Goal: Task Accomplishment & Management: Manage account settings

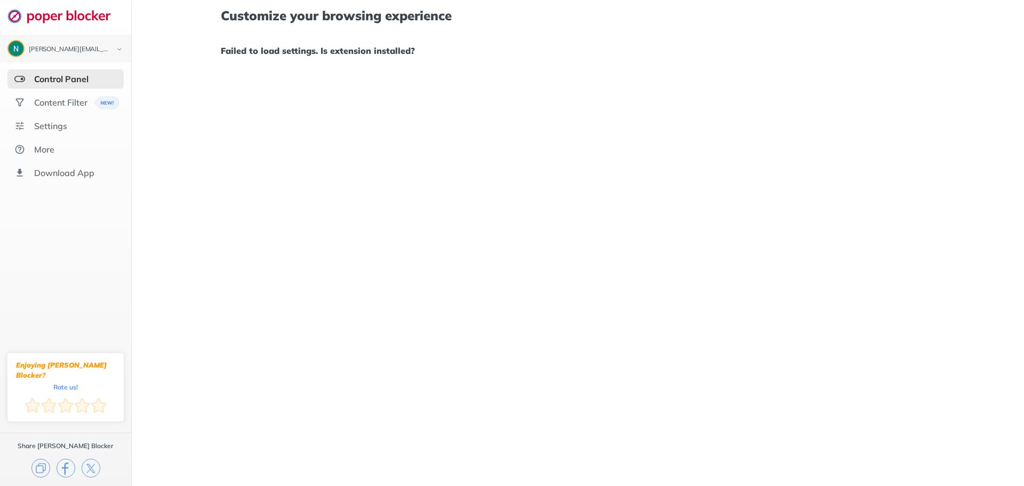
click at [66, 77] on div "Control Panel" at bounding box center [61, 79] width 54 height 11
click at [63, 102] on div "Content Filter" at bounding box center [60, 102] width 53 height 11
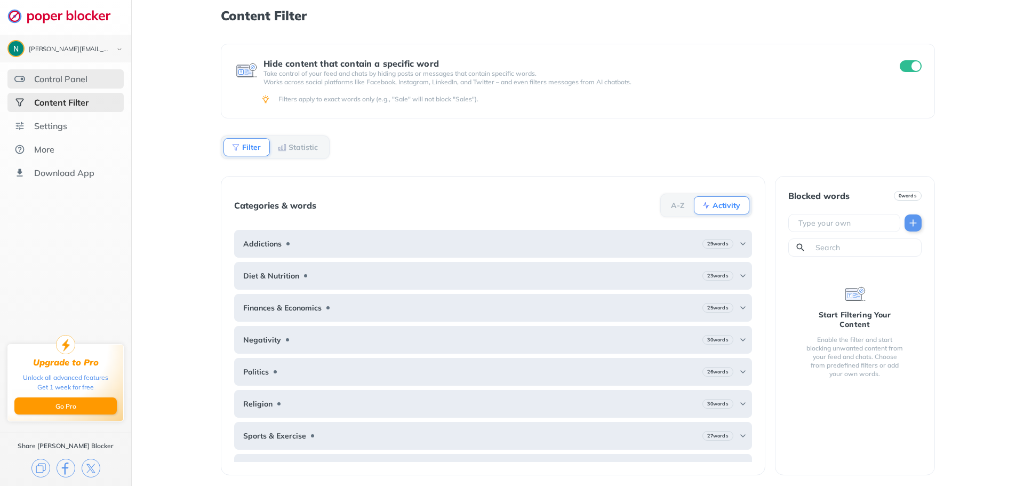
click at [67, 78] on div "Control Panel" at bounding box center [60, 79] width 53 height 11
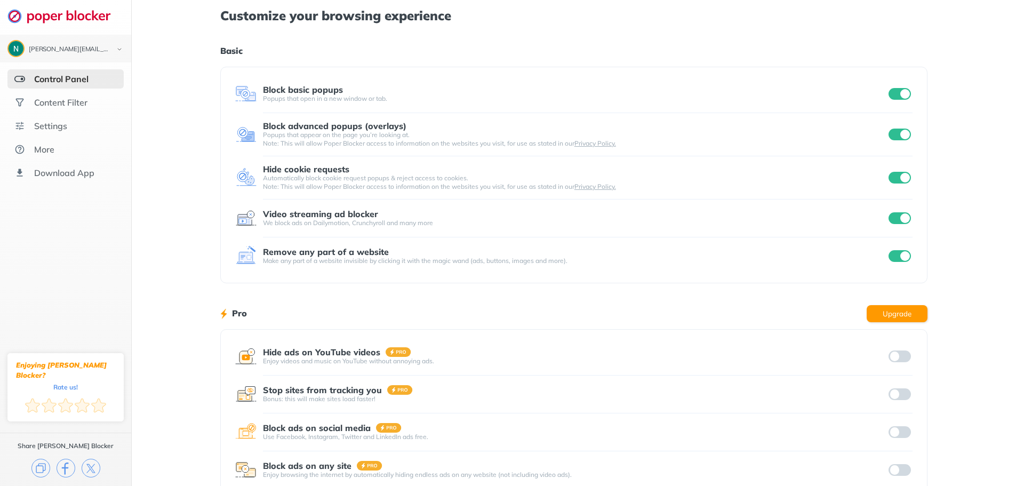
click at [904, 94] on input "checkbox" at bounding box center [900, 94] width 22 height 12
click at [900, 134] on input "checkbox" at bounding box center [900, 135] width 22 height 12
click at [912, 180] on div at bounding box center [900, 178] width 26 height 12
click at [905, 177] on input "checkbox" at bounding box center [900, 178] width 22 height 12
click at [904, 217] on input "checkbox" at bounding box center [900, 218] width 22 height 12
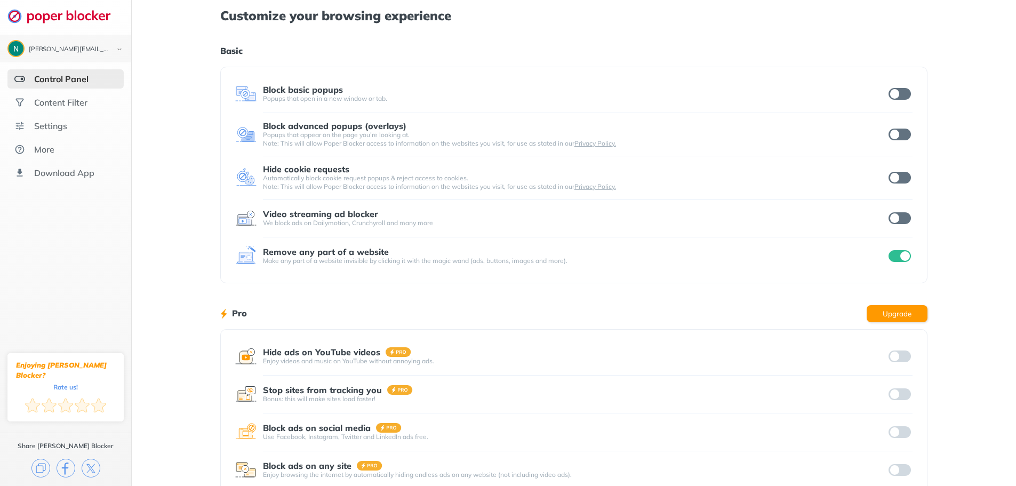
click at [907, 258] on input "checkbox" at bounding box center [900, 256] width 22 height 12
click at [55, 102] on div "Content Filter" at bounding box center [60, 102] width 53 height 11
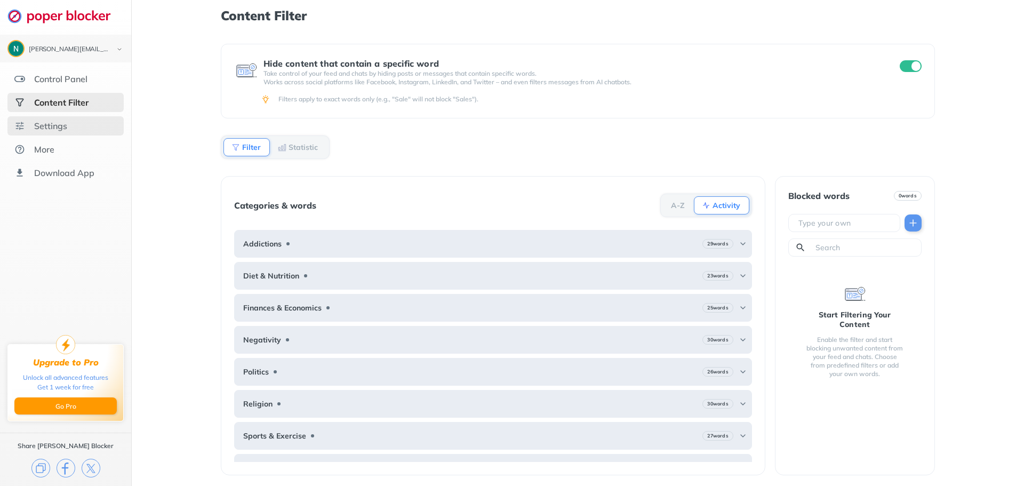
click at [57, 129] on div "Settings" at bounding box center [50, 126] width 33 height 11
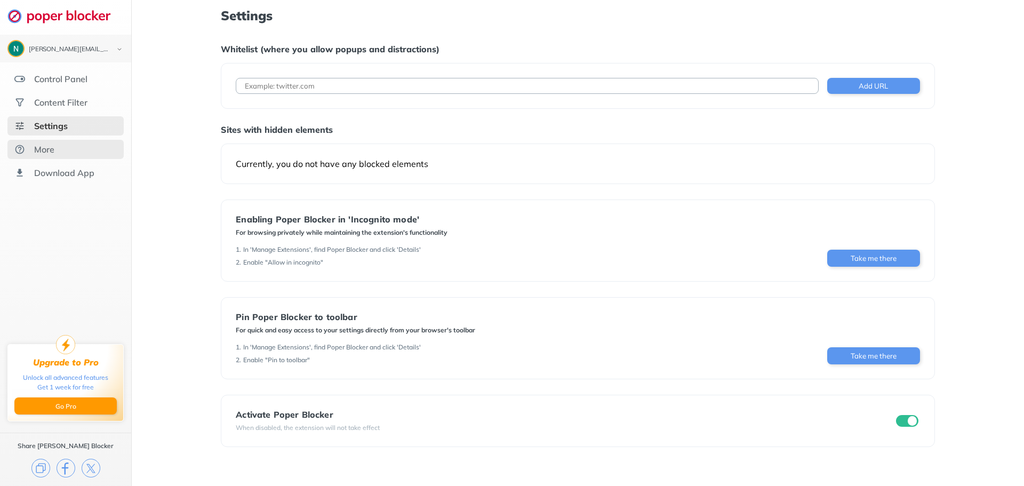
click at [51, 150] on div "More" at bounding box center [44, 149] width 20 height 11
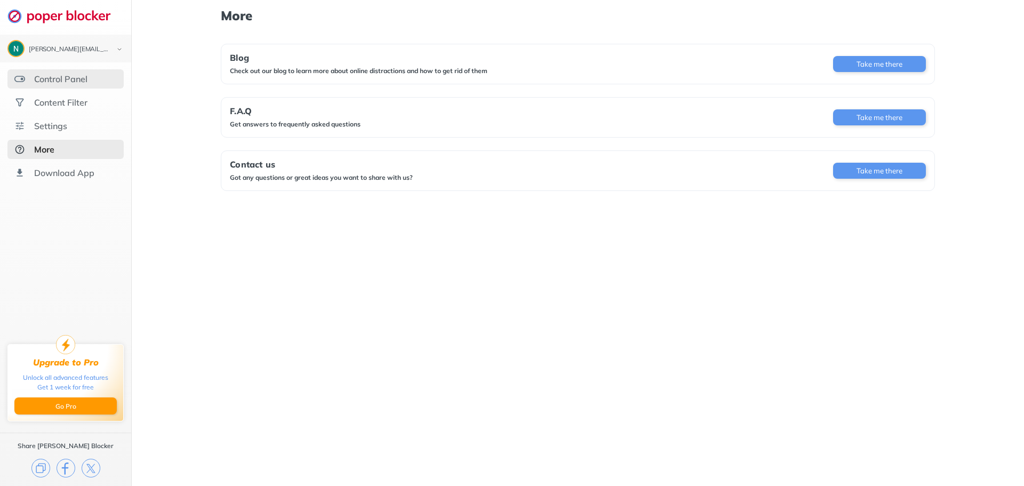
click at [57, 81] on div "Control Panel" at bounding box center [60, 79] width 53 height 11
